Goal: Task Accomplishment & Management: Manage account settings

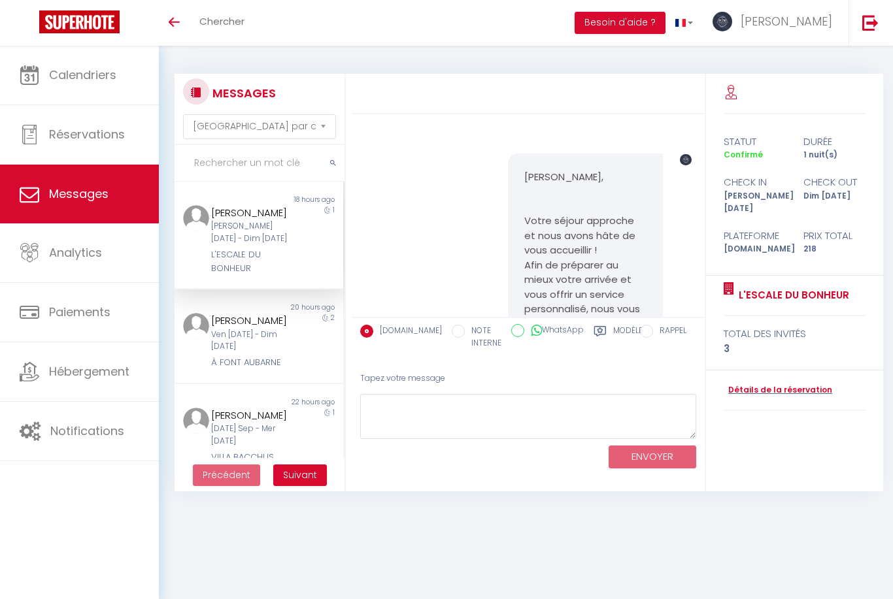
select select "message"
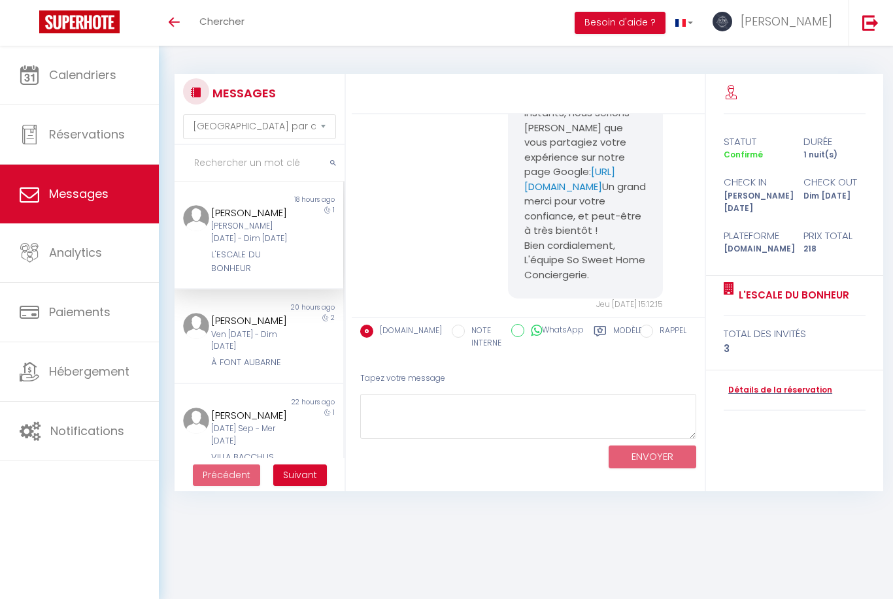
click at [871, 27] on img at bounding box center [870, 22] width 16 height 16
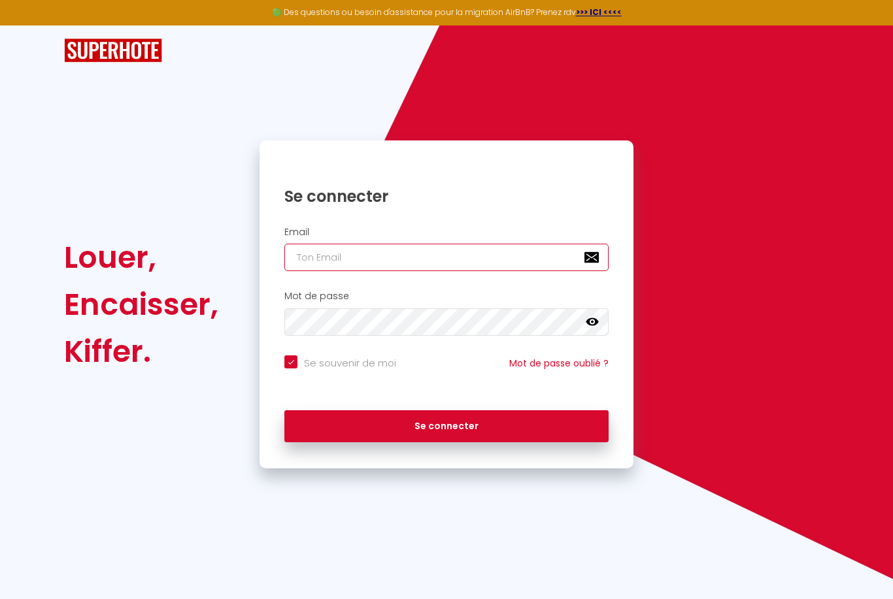
click at [413, 256] on input "email" at bounding box center [446, 257] width 324 height 27
type input "[EMAIL_ADDRESS][DOMAIN_NAME]"
click at [446, 422] on button "Se connecter" at bounding box center [446, 427] width 324 height 33
checkbox input "true"
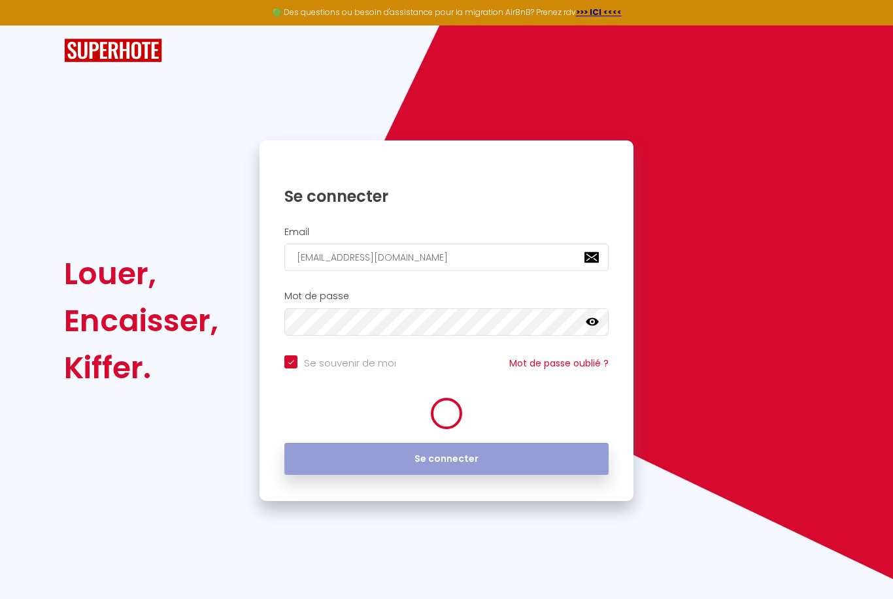
scroll to position [3, 0]
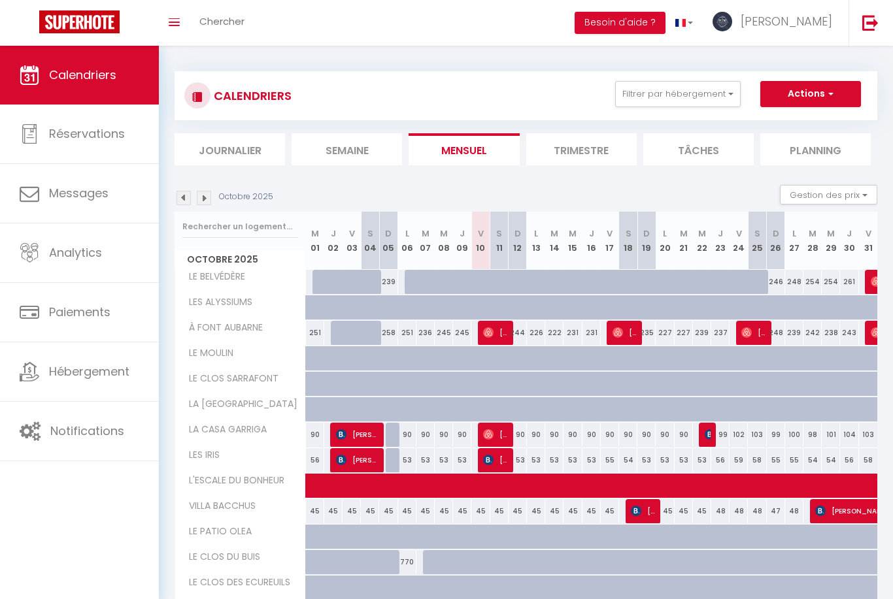
click at [811, 27] on span "[PERSON_NAME]" at bounding box center [787, 21] width 92 height 16
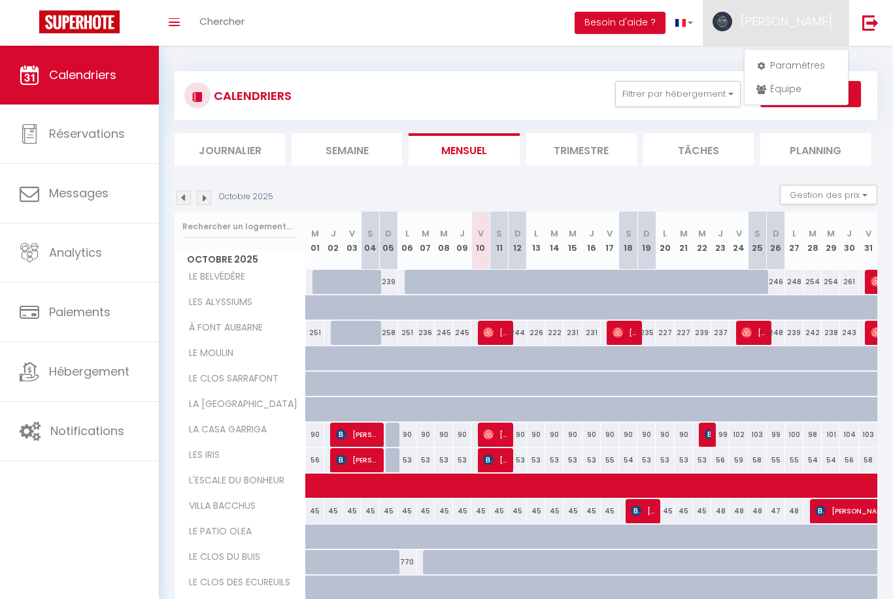
click at [798, 65] on link "Paramètres" at bounding box center [796, 65] width 97 height 22
select select "28"
select select "fr"
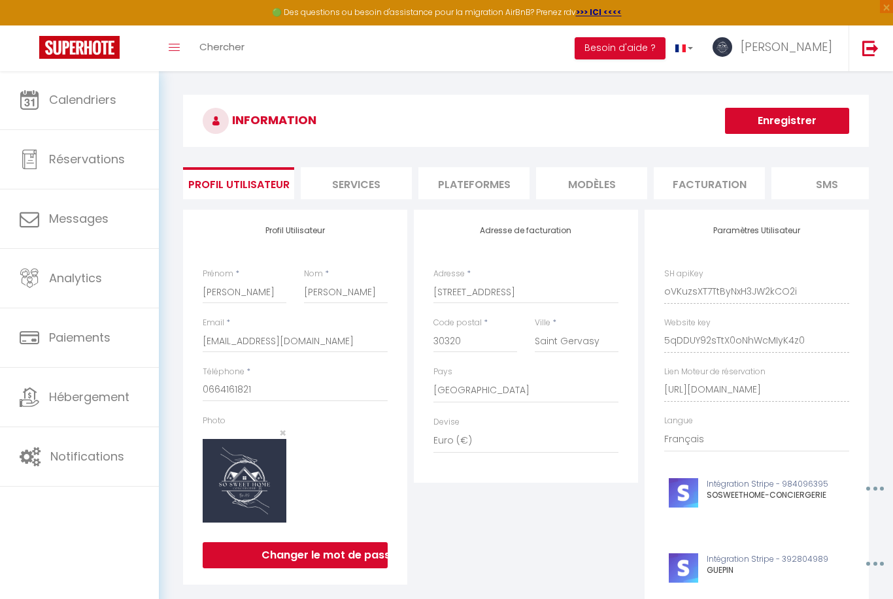
click at [356, 189] on li "Services" at bounding box center [356, 183] width 111 height 32
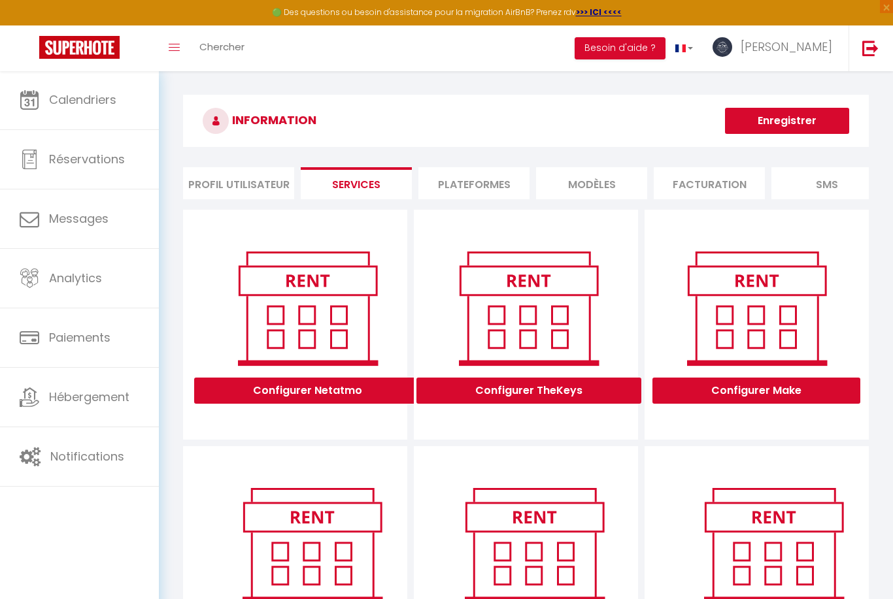
click at [486, 187] on li "Plateformes" at bounding box center [473, 183] width 111 height 32
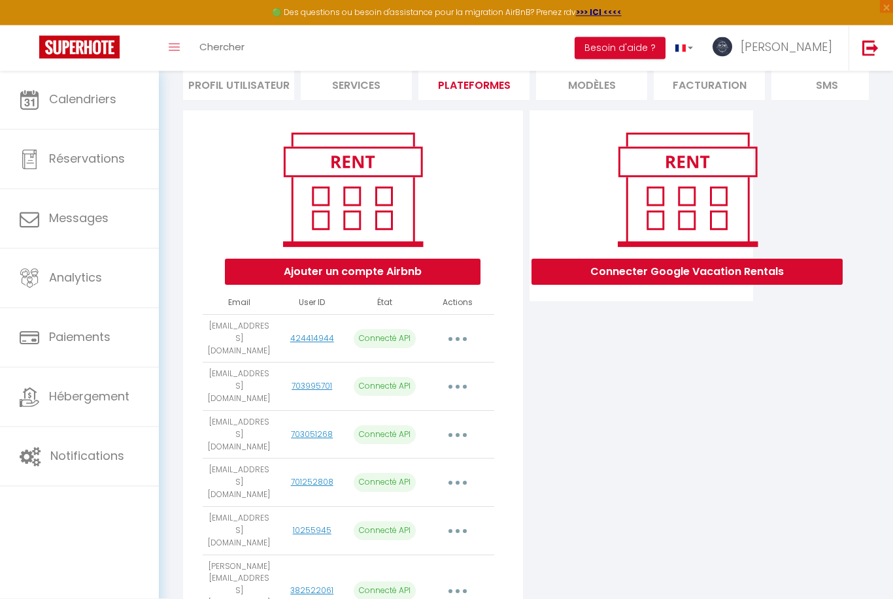
click at [386, 271] on button "Ajouter un compte Airbnb" at bounding box center [353, 273] width 256 height 26
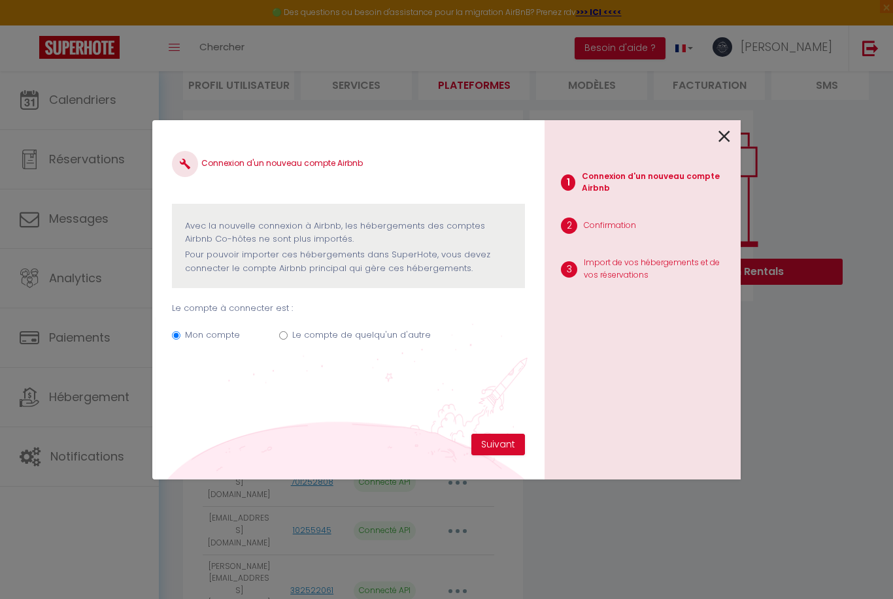
click at [284, 340] on input "Le compte de quelqu'un d'autre" at bounding box center [283, 335] width 8 height 8
radio input "true"
radio input "false"
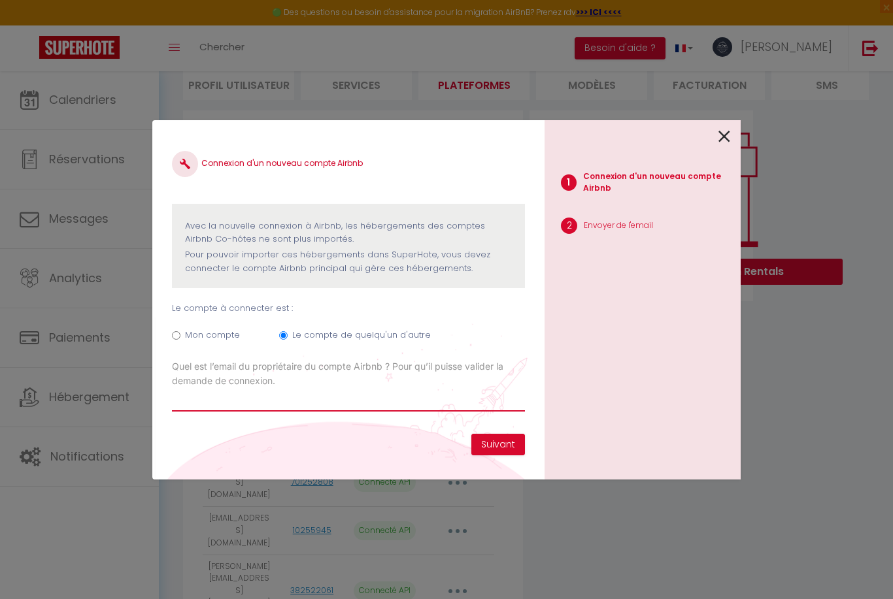
click at [256, 412] on input "Email connexion Airbnb" at bounding box center [348, 400] width 353 height 24
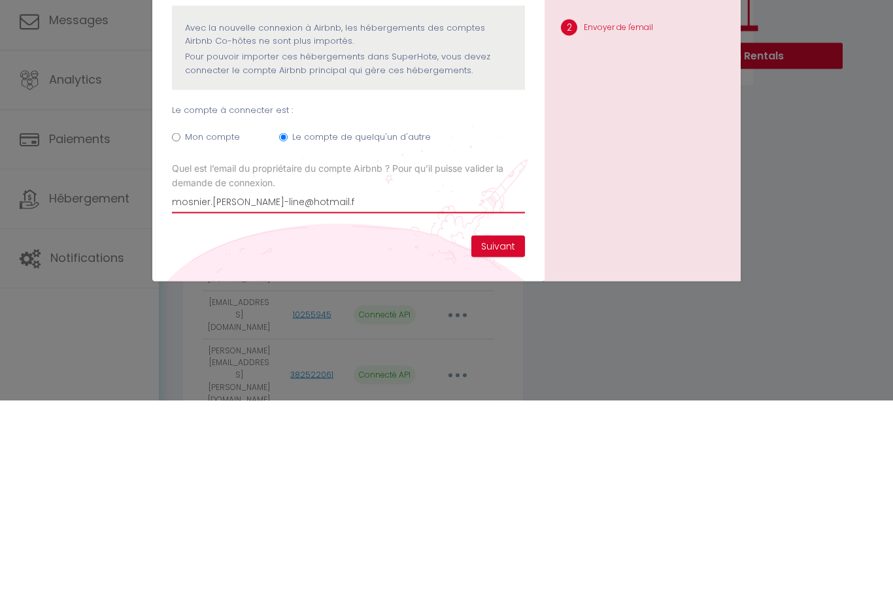
type input "[EMAIL_ADDRESS][PERSON_NAME][DOMAIN_NAME]"
click at [497, 434] on button "Suivant" at bounding box center [498, 445] width 54 height 22
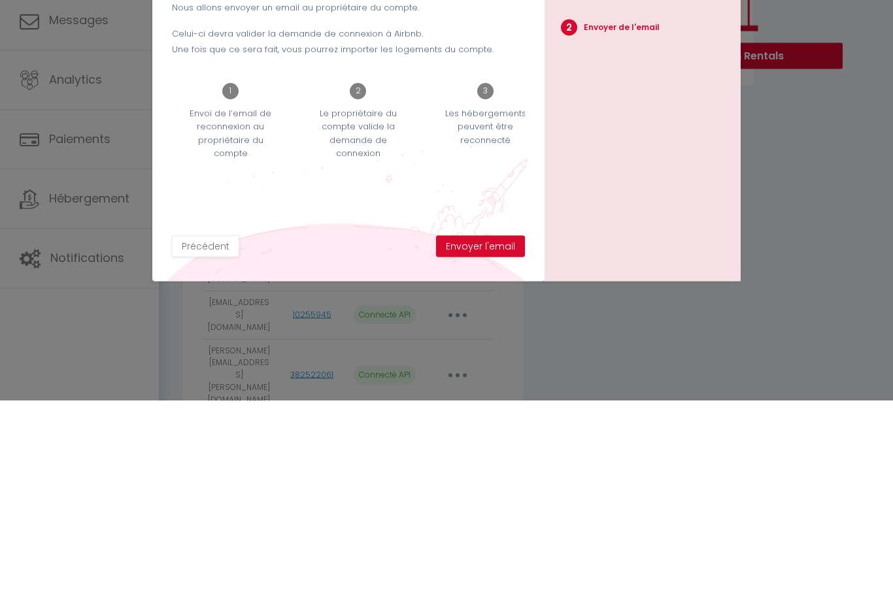
scroll to position [318, 0]
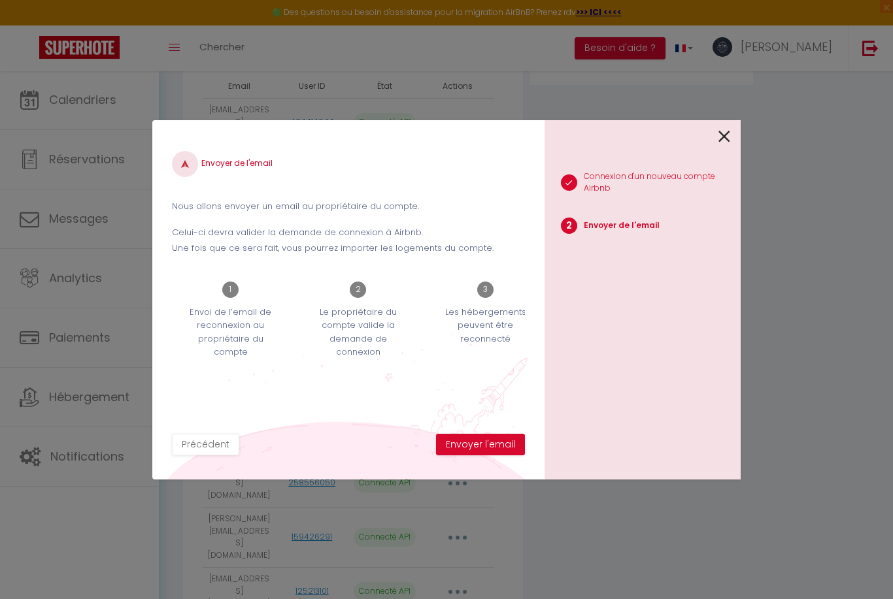
click at [492, 456] on button "Envoyer l'email" at bounding box center [480, 445] width 89 height 22
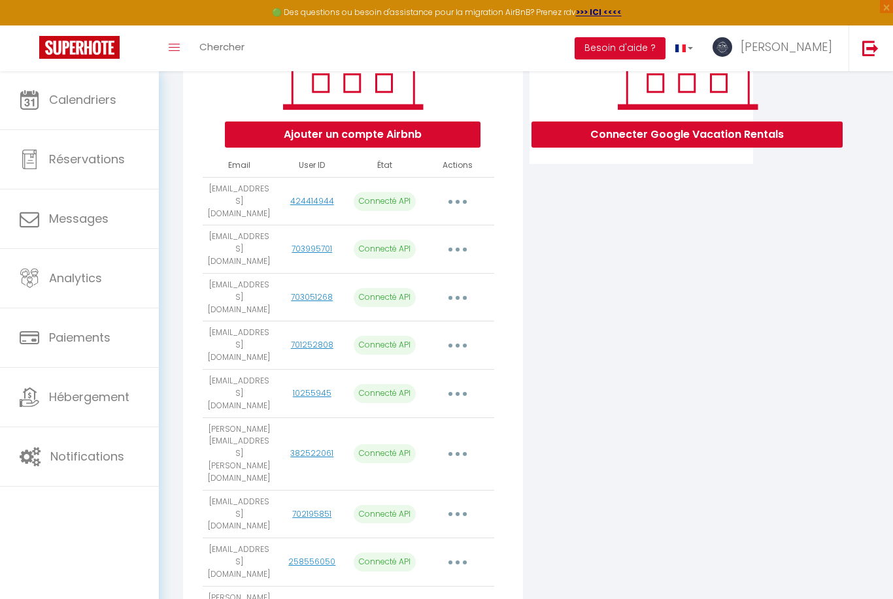
scroll to position [388, 0]
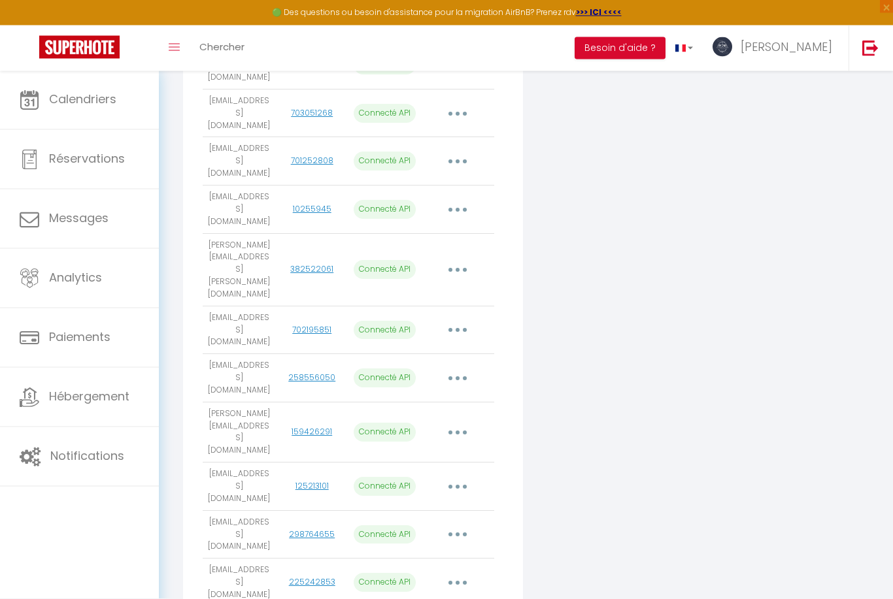
scroll to position [452, 0]
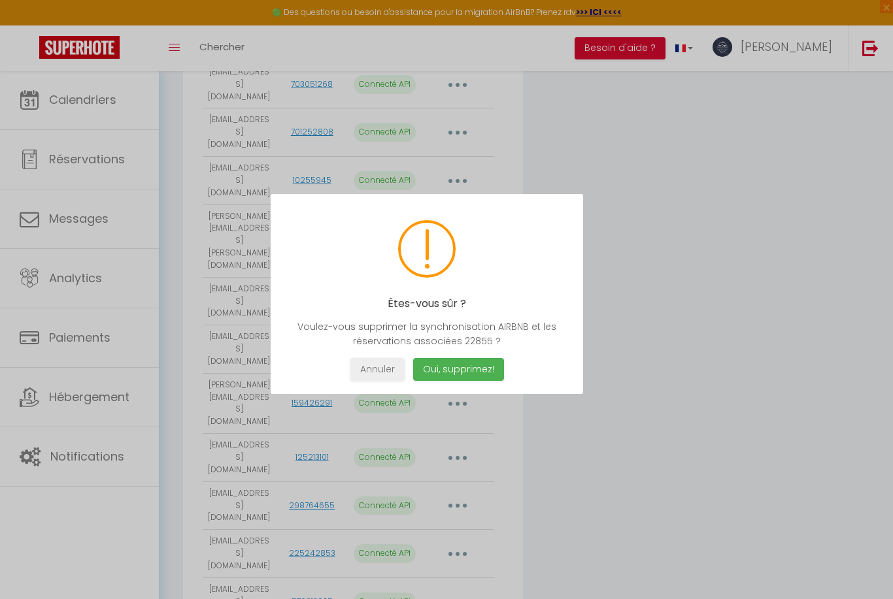
scroll to position [423, 0]
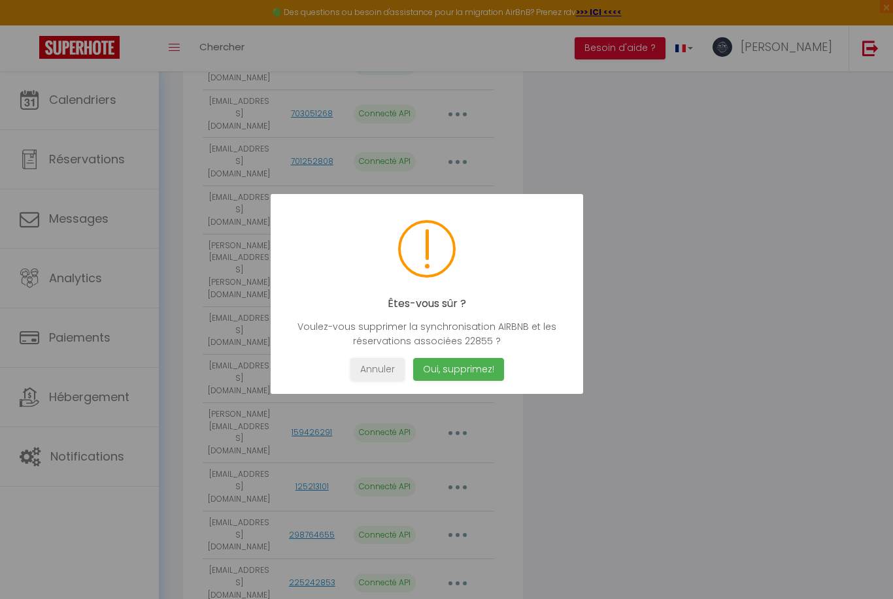
click at [462, 381] on button "Oui, supprimez!" at bounding box center [458, 369] width 91 height 23
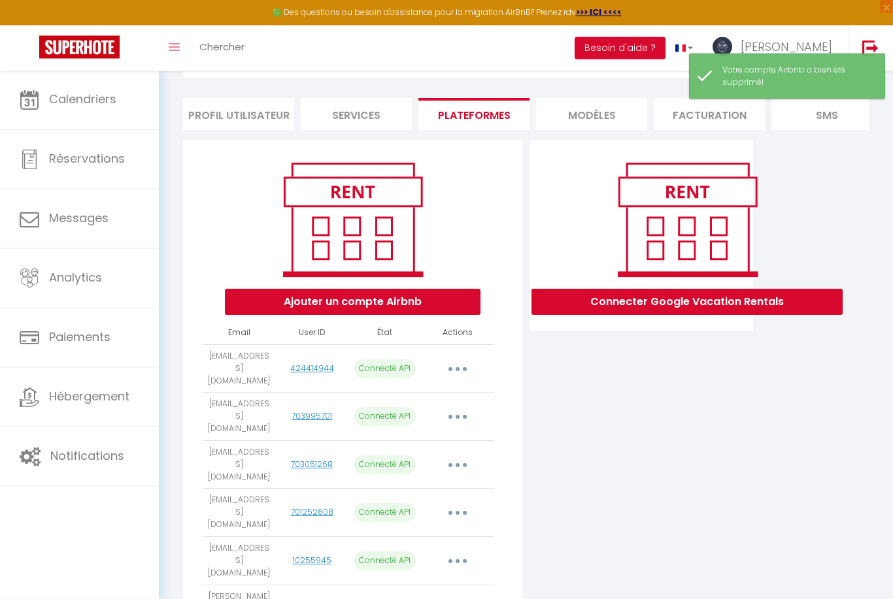
scroll to position [0, 0]
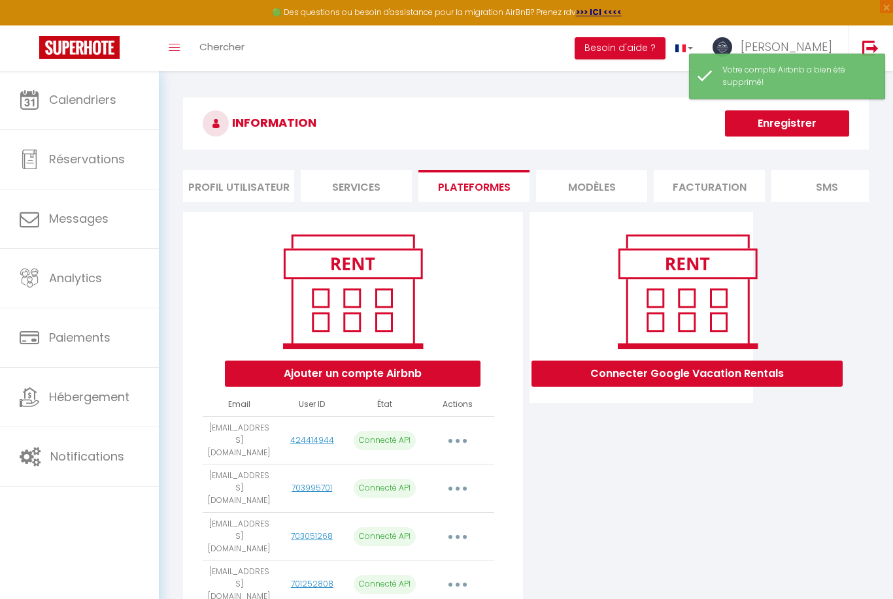
click at [339, 369] on button "Ajouter un compte Airbnb" at bounding box center [353, 374] width 256 height 26
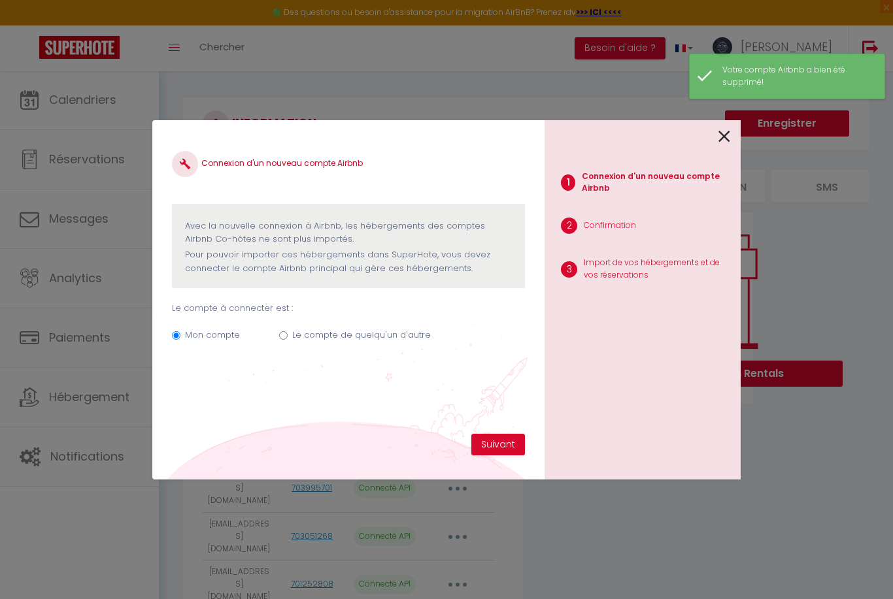
click at [299, 339] on label "Le compte de quelqu'un d'autre" at bounding box center [361, 335] width 139 height 13
click at [288, 339] on input "Le compte de quelqu'un d'autre" at bounding box center [283, 335] width 8 height 8
radio input "true"
radio input "false"
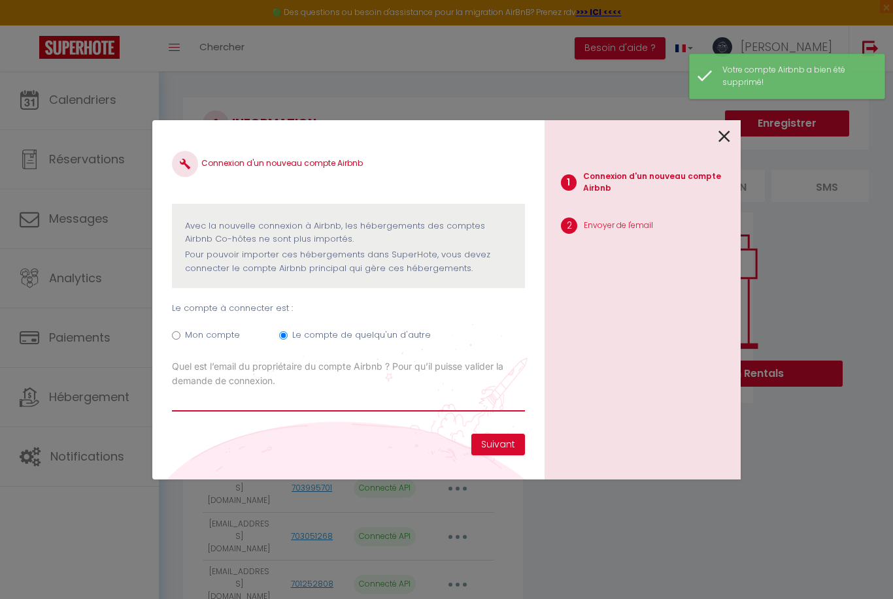
click at [280, 395] on input "Email connexion Airbnb" at bounding box center [348, 400] width 353 height 24
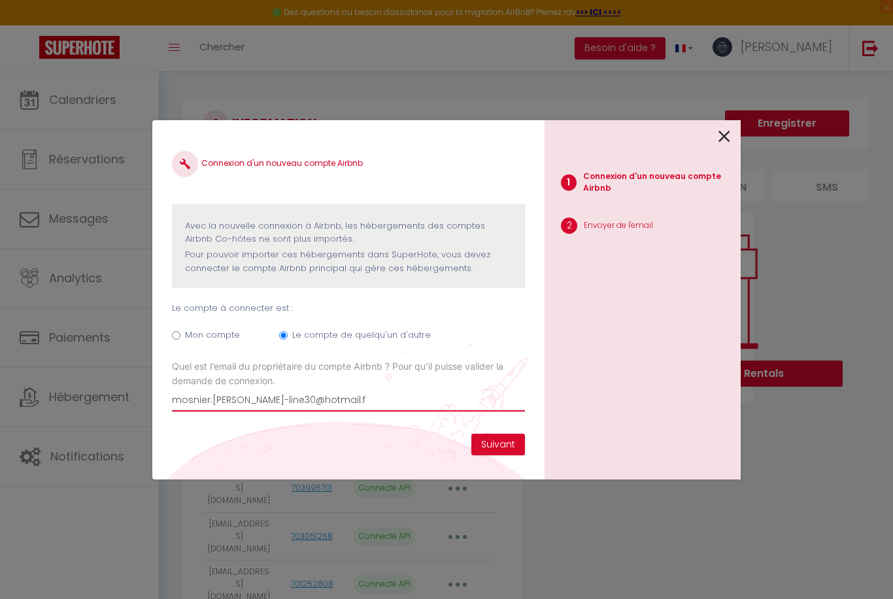
type input "[EMAIL_ADDRESS][PERSON_NAME][DOMAIN_NAME]"
click at [494, 446] on button "Suivant" at bounding box center [498, 445] width 54 height 22
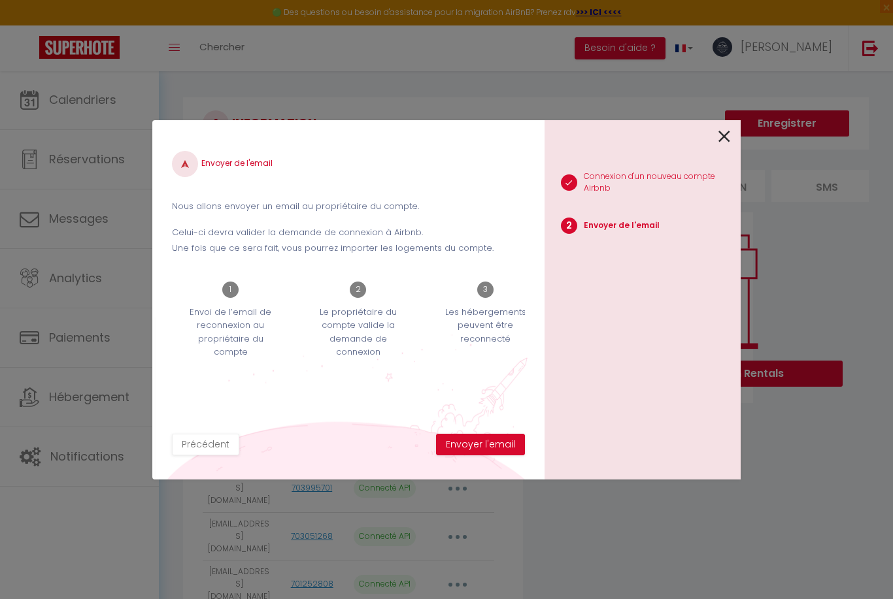
click at [493, 444] on button "Envoyer l'email" at bounding box center [480, 445] width 89 height 22
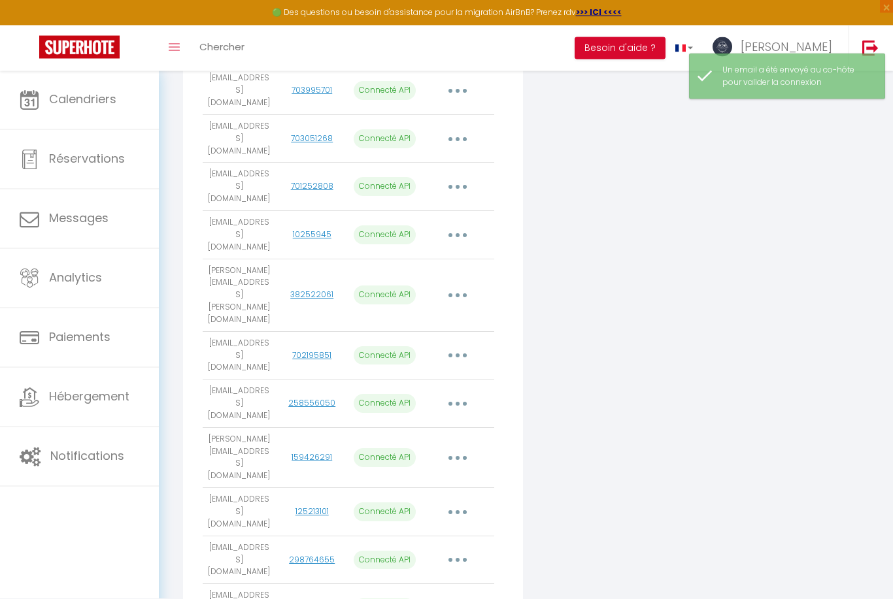
scroll to position [435, 0]
